Goal: Information Seeking & Learning: Learn about a topic

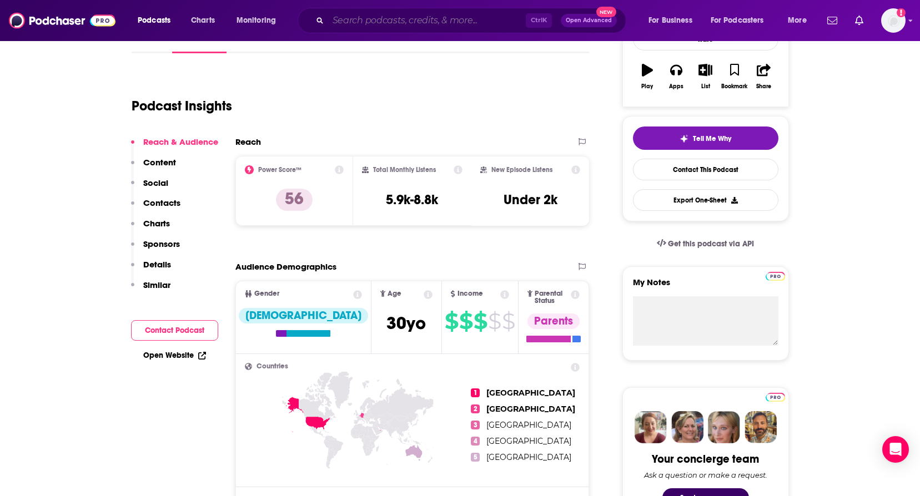
click at [360, 29] on input "Search podcasts, credits, & more..." at bounding box center [427, 21] width 198 height 18
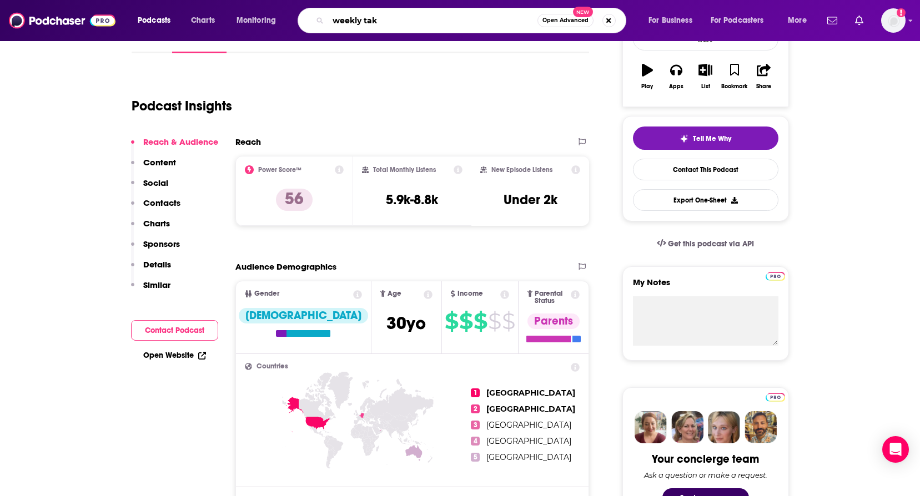
type input "weekly take"
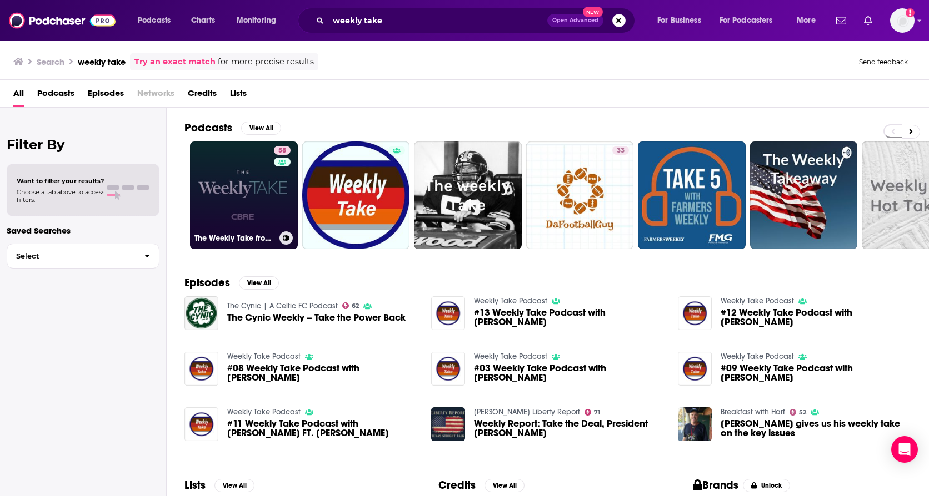
click at [256, 179] on link "58 The Weekly Take from [GEOGRAPHIC_DATA]" at bounding box center [244, 196] width 108 height 108
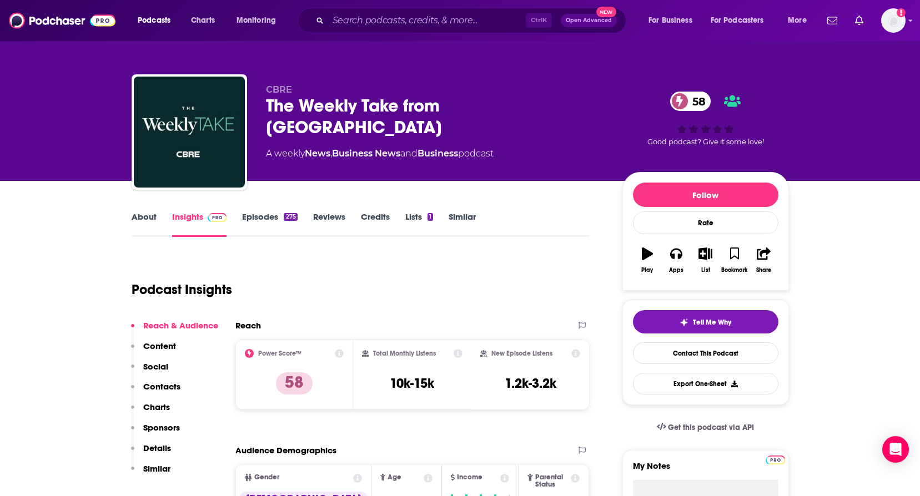
click at [139, 224] on link "About" at bounding box center [144, 225] width 25 height 26
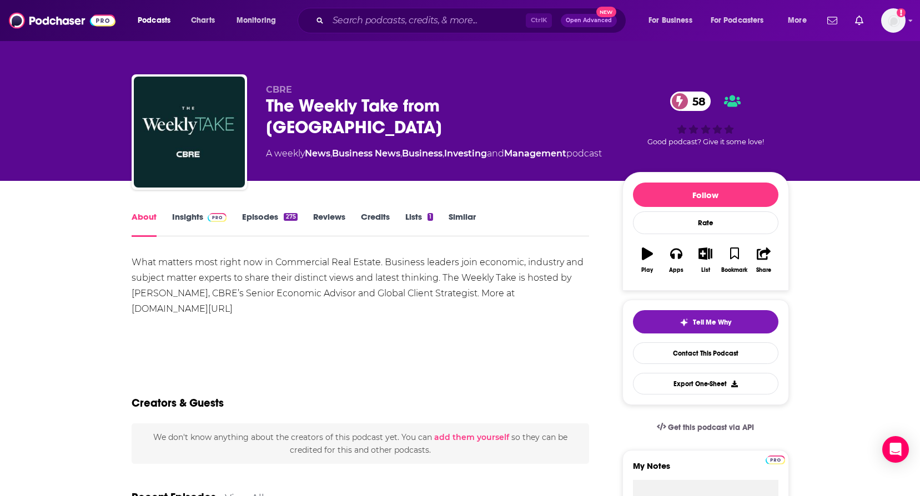
click at [277, 216] on link "Episodes 275" at bounding box center [269, 225] width 55 height 26
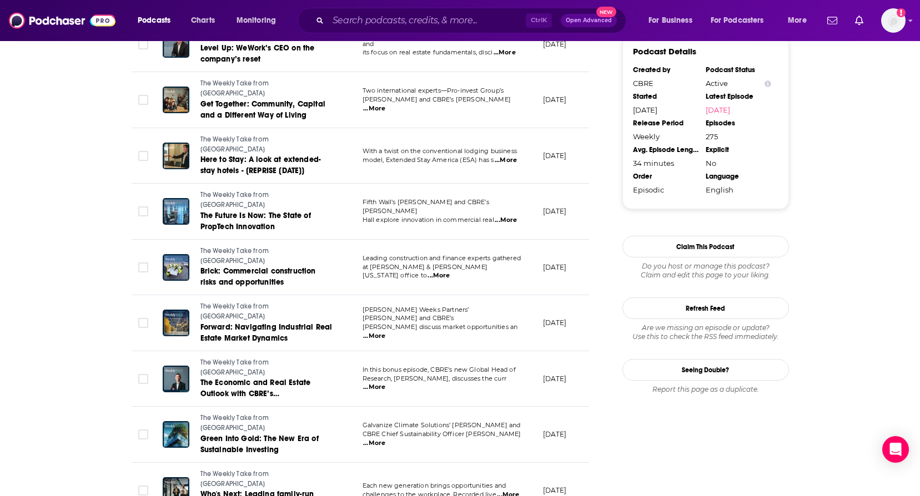
scroll to position [1111, 0]
